Goal: Information Seeking & Learning: Learn about a topic

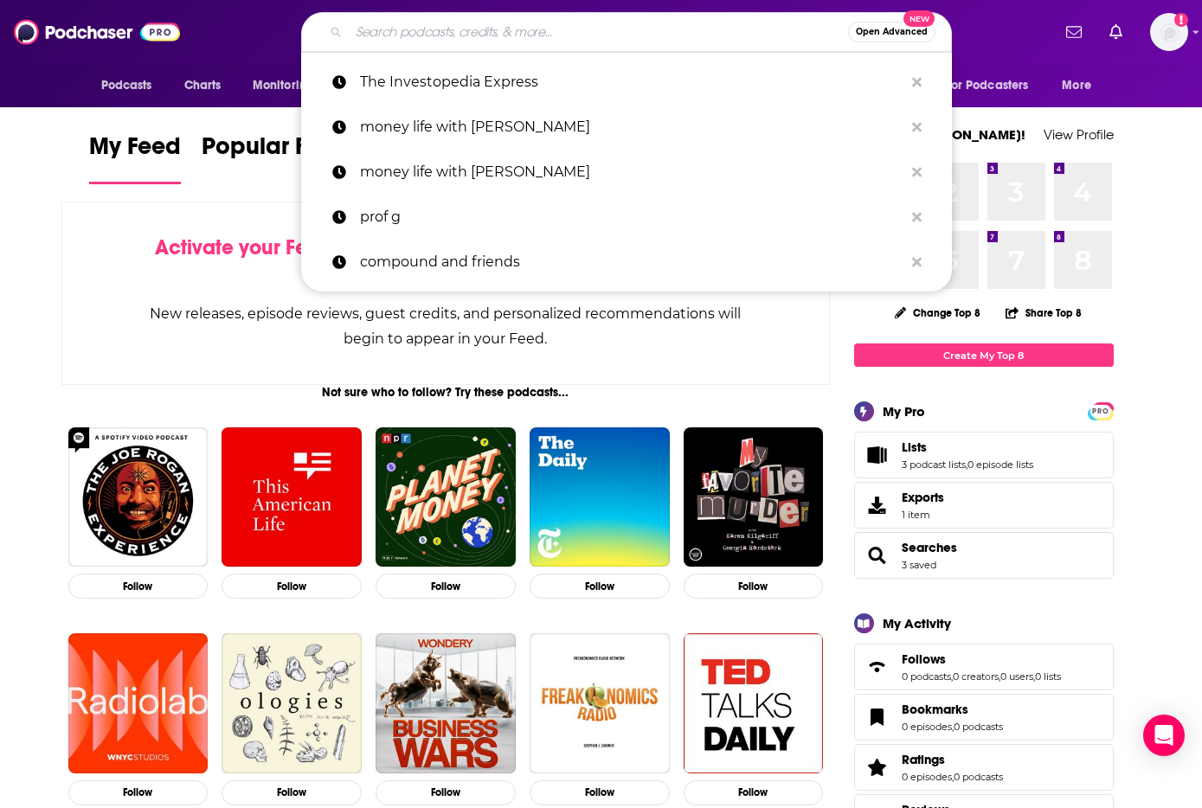
click at [548, 40] on input "Search podcasts, credits, & more..." at bounding box center [598, 32] width 499 height 28
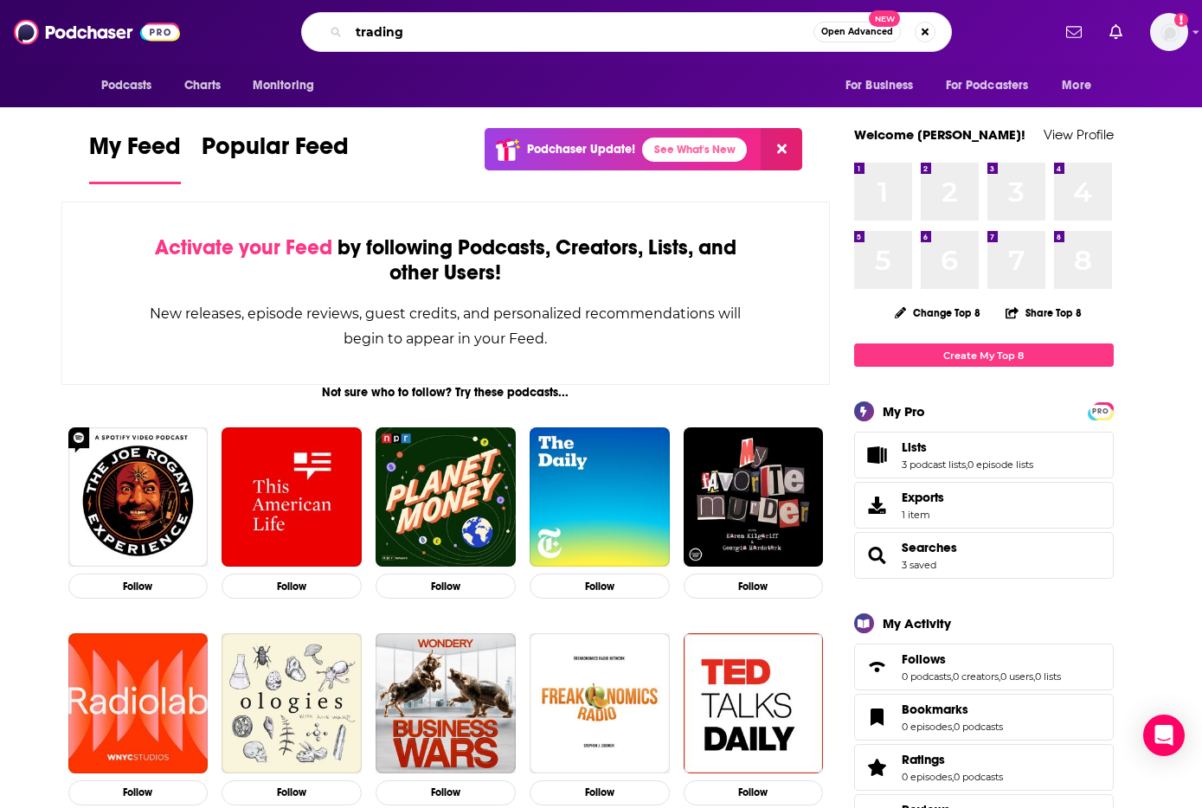
type input "trading"
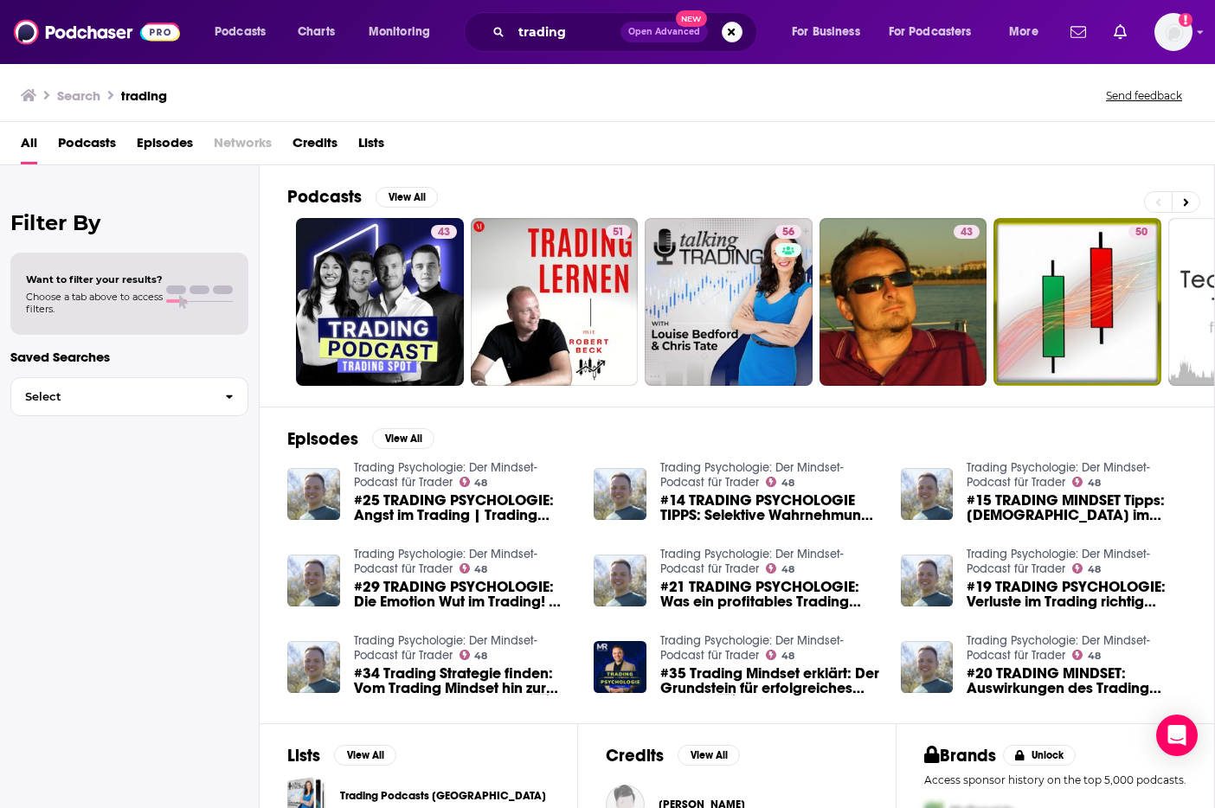
click at [368, 145] on span "Lists" at bounding box center [371, 146] width 26 height 35
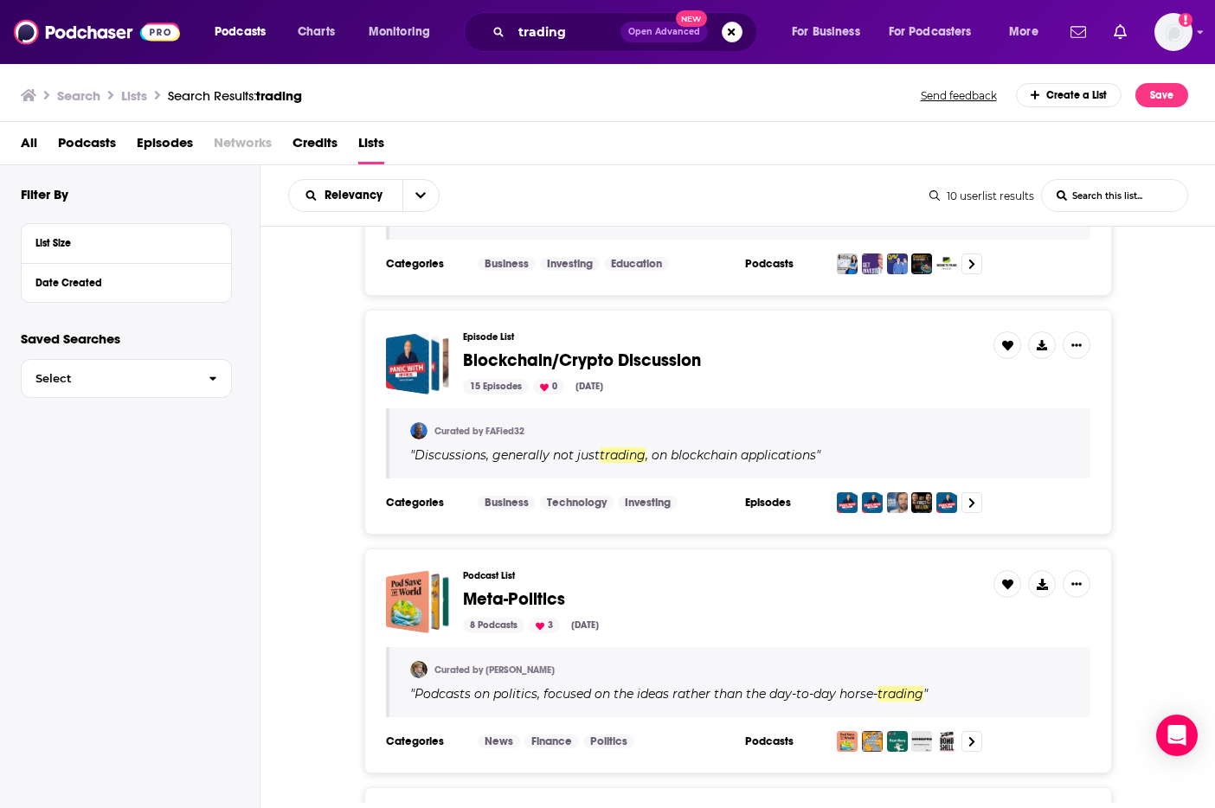
scroll to position [1012, 0]
